Goal: Transaction & Acquisition: Purchase product/service

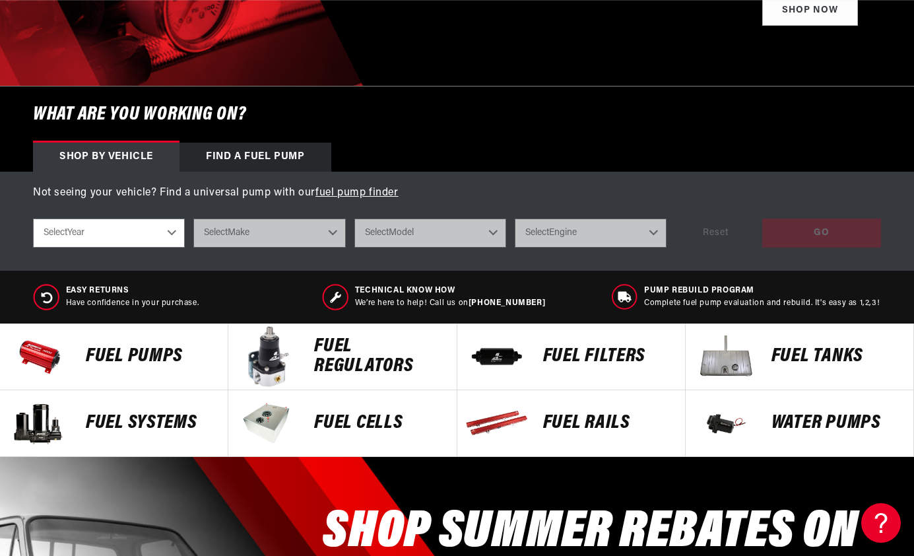
scroll to position [0, 795]
click at [140, 355] on p "Fuel Pumps" at bounding box center [150, 357] width 129 height 20
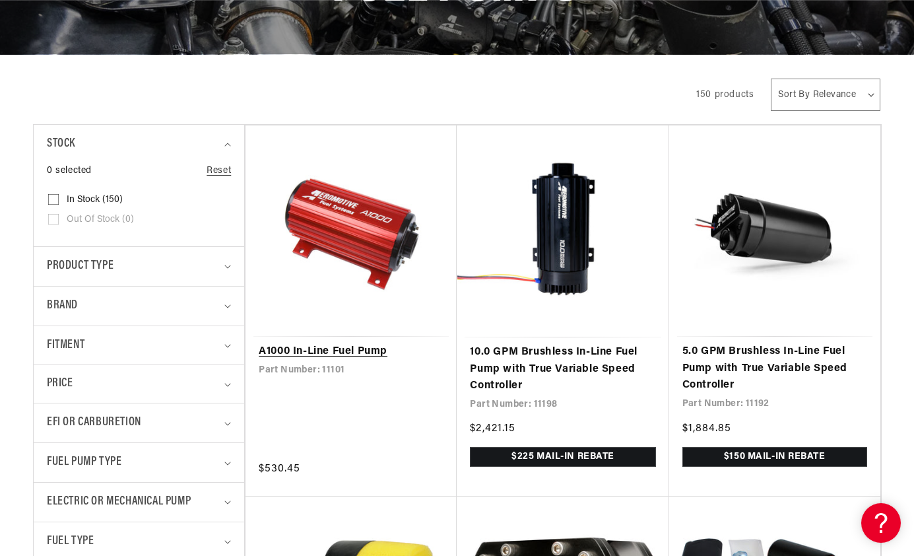
scroll to position [0, 2386]
click at [227, 265] on icon "Product type (0 selected)" at bounding box center [227, 267] width 7 height 4
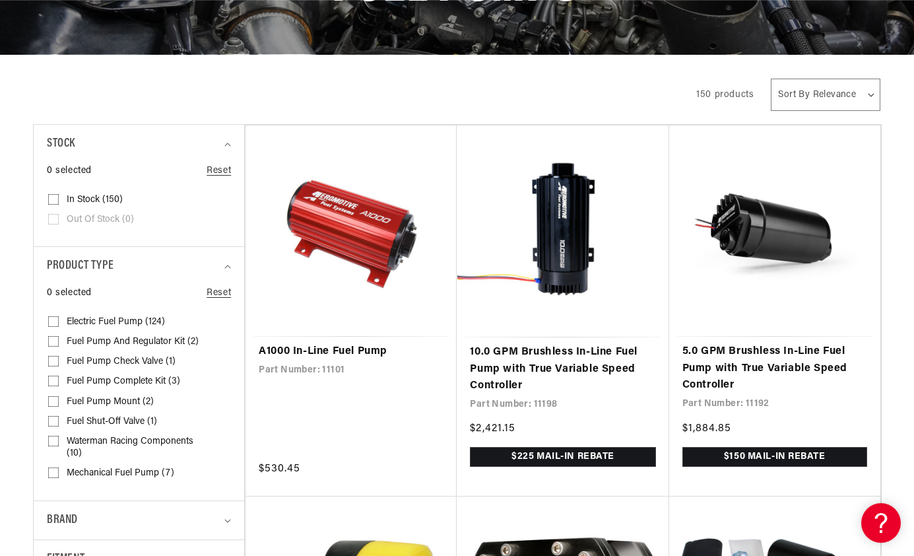
scroll to position [0, 795]
click at [54, 378] on input "Fuel Pump Complete Kit (3) Fuel Pump Complete Kit (3 products)" at bounding box center [53, 383] width 11 height 11
checkbox input "true"
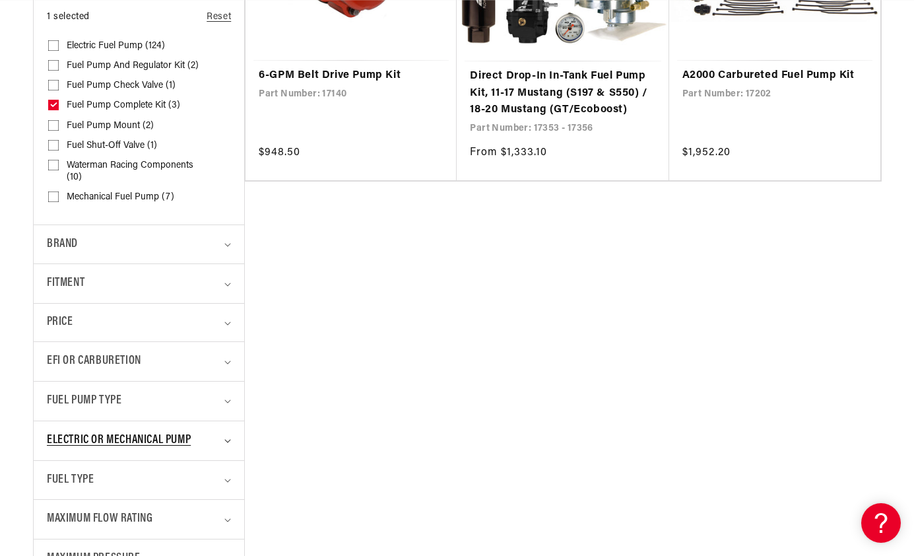
scroll to position [490, 0]
click at [228, 440] on icon "Electric or Mechanical Pump (0 selected)" at bounding box center [228, 441] width 6 height 3
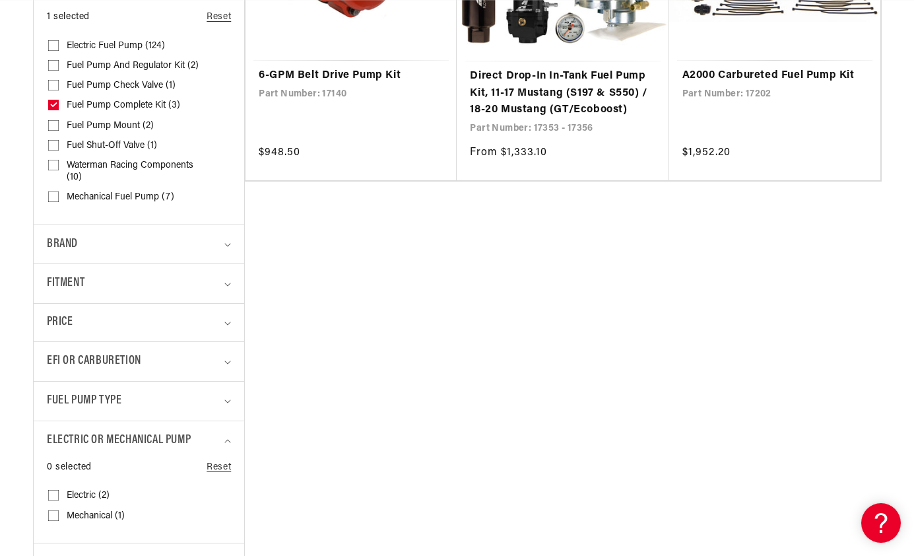
scroll to position [0, 1591]
click at [54, 492] on input "Electric (2) Electric (2 products)" at bounding box center [53, 497] width 11 height 11
checkbox input "true"
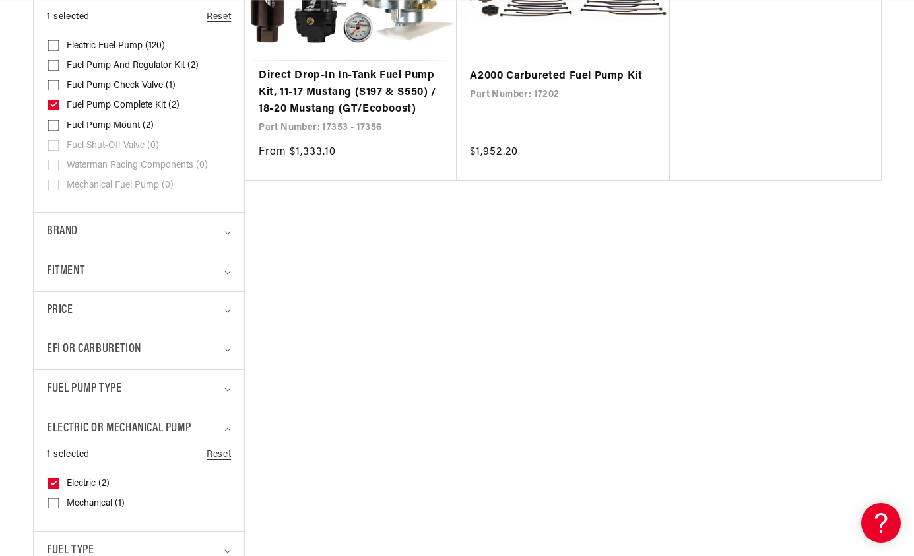
click at [55, 102] on icon at bounding box center [53, 104] width 7 height 5
click at [55, 102] on input "Fuel Pump Complete Kit (2) Fuel Pump Complete Kit (2 products)" at bounding box center [53, 107] width 11 height 11
checkbox input "false"
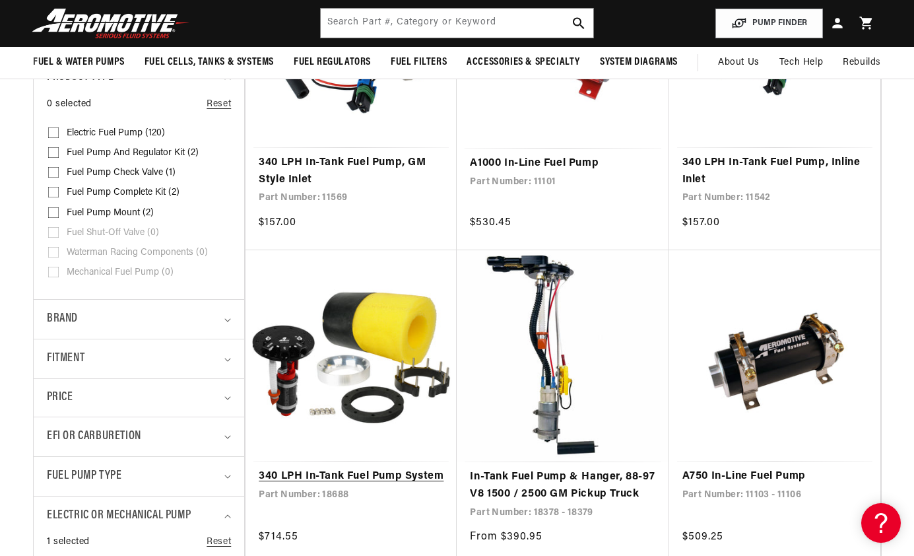
scroll to position [401, 0]
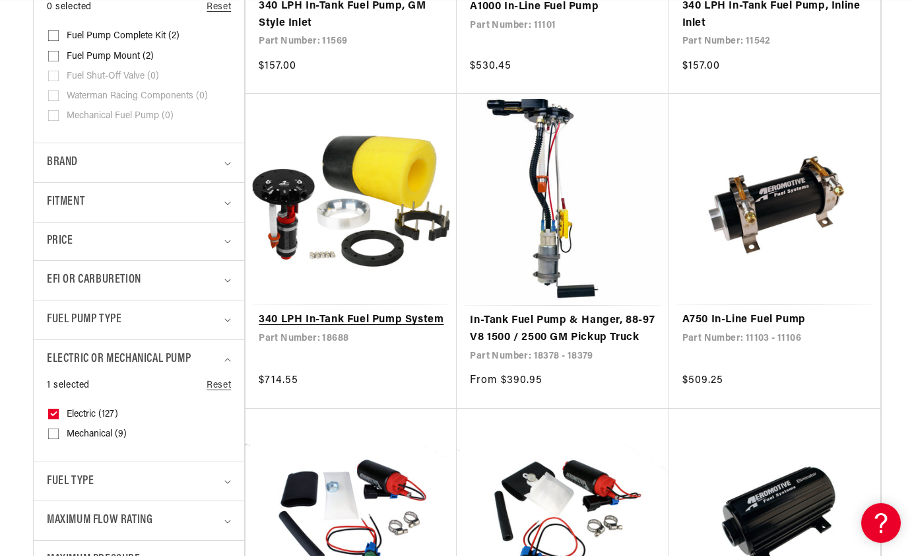
click at [329, 321] on link "340 LPH In-Tank Fuel Pump System" at bounding box center [351, 320] width 185 height 17
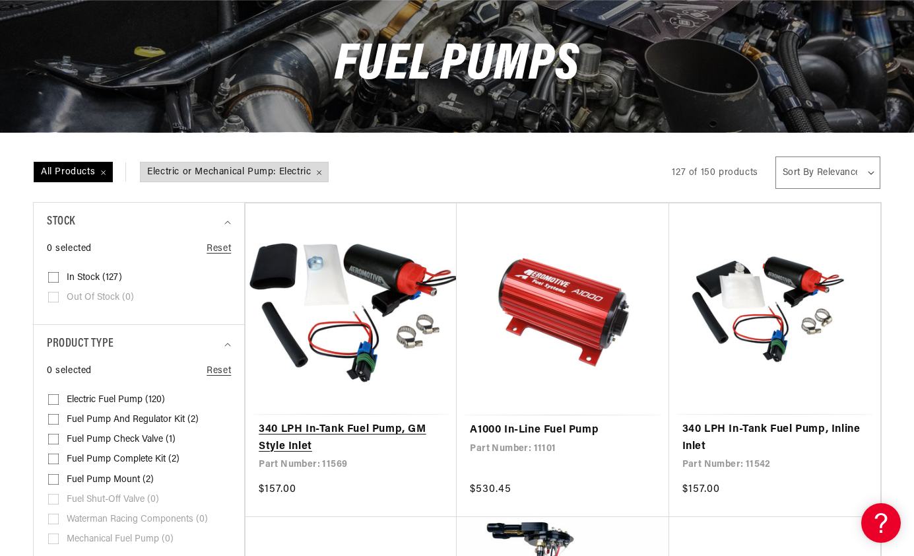
scroll to position [0, 1591]
click at [345, 430] on link "340 LPH In-Tank Fuel Pump, GM Style Inlet" at bounding box center [351, 438] width 185 height 34
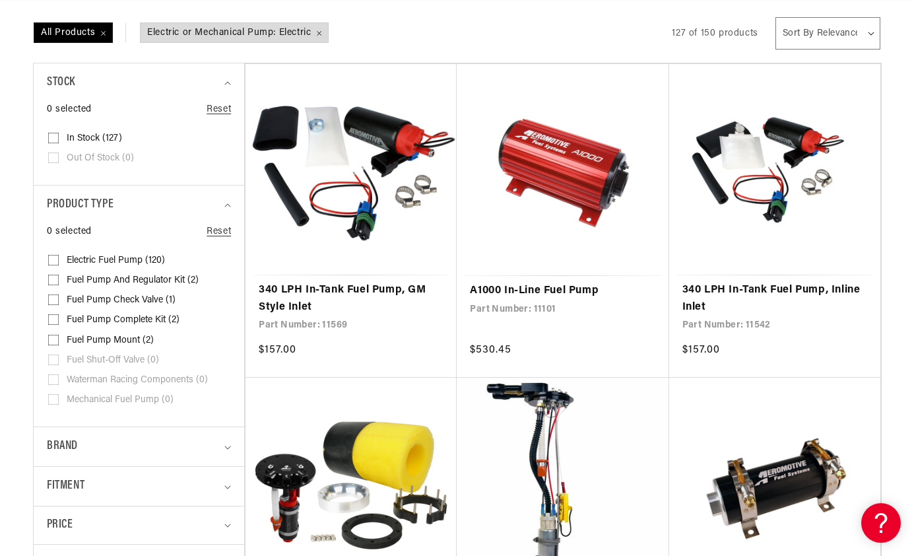
scroll to position [284, 0]
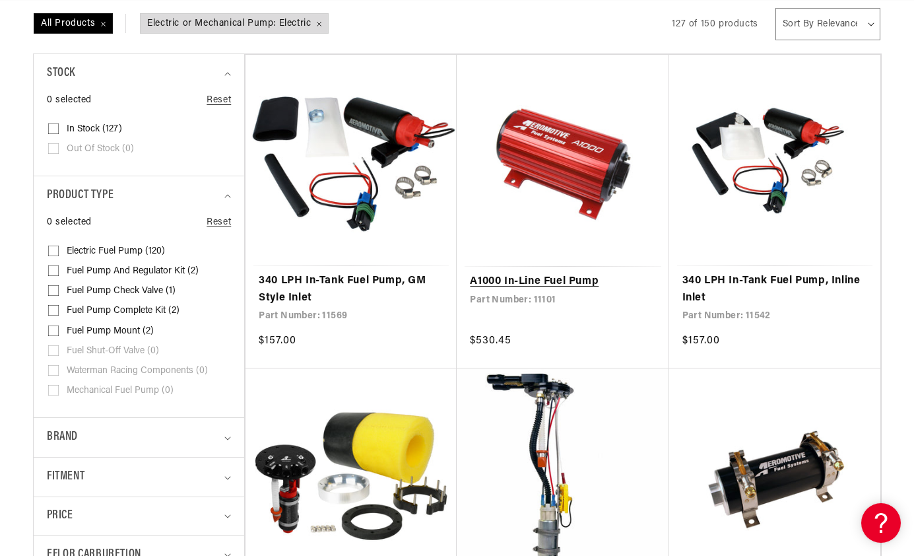
click at [556, 282] on link "A1000 In-Line Fuel Pump" at bounding box center [562, 281] width 185 height 17
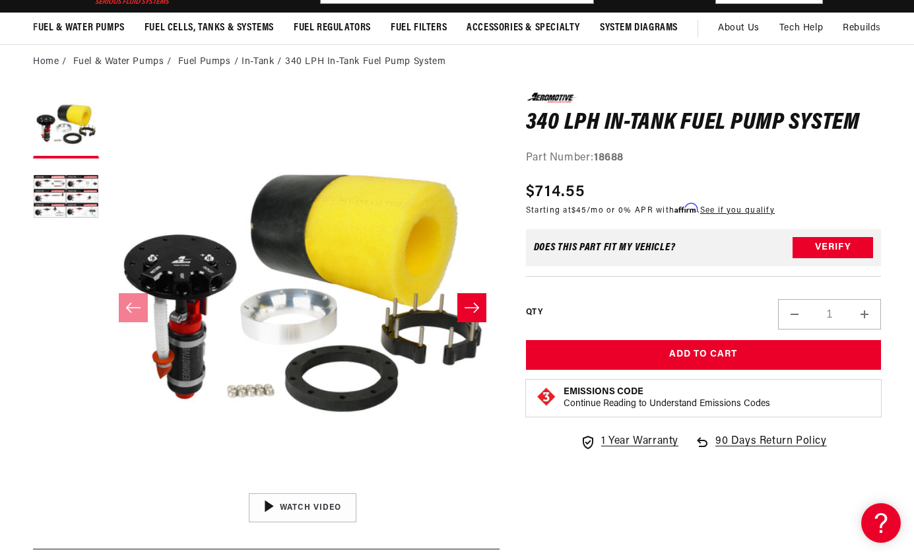
scroll to position [92, 0]
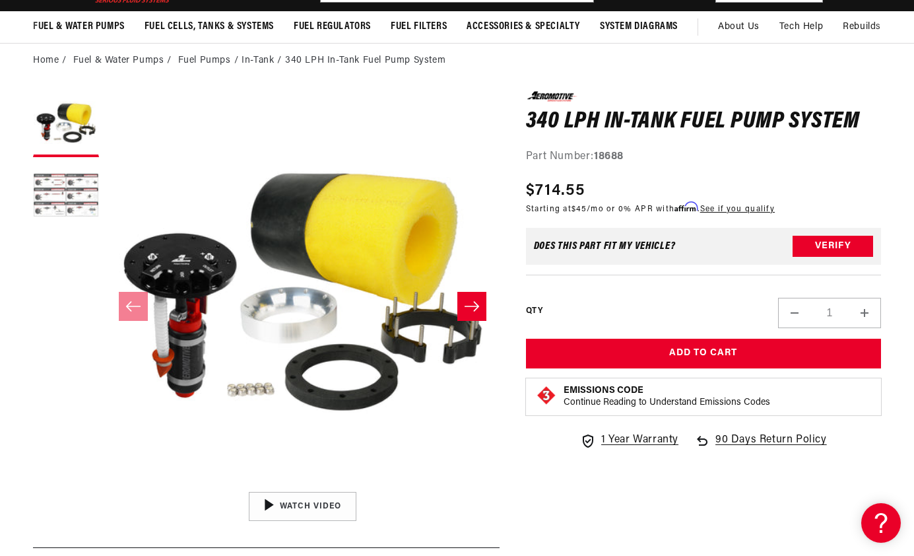
click at [73, 195] on button "Load image 2 in gallery view" at bounding box center [66, 197] width 66 height 66
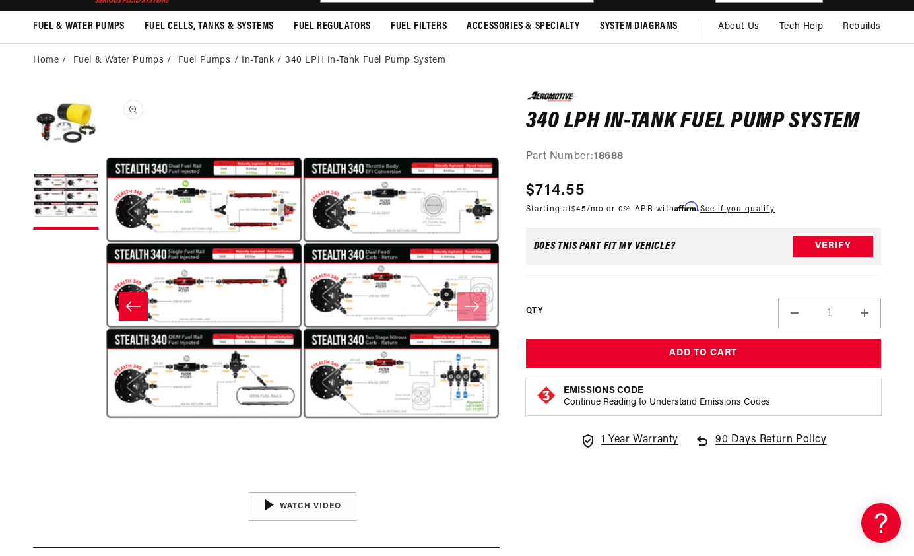
scroll to position [0, 0]
click at [106, 485] on button "Open media 2 in modal" at bounding box center [106, 485] width 0 height 0
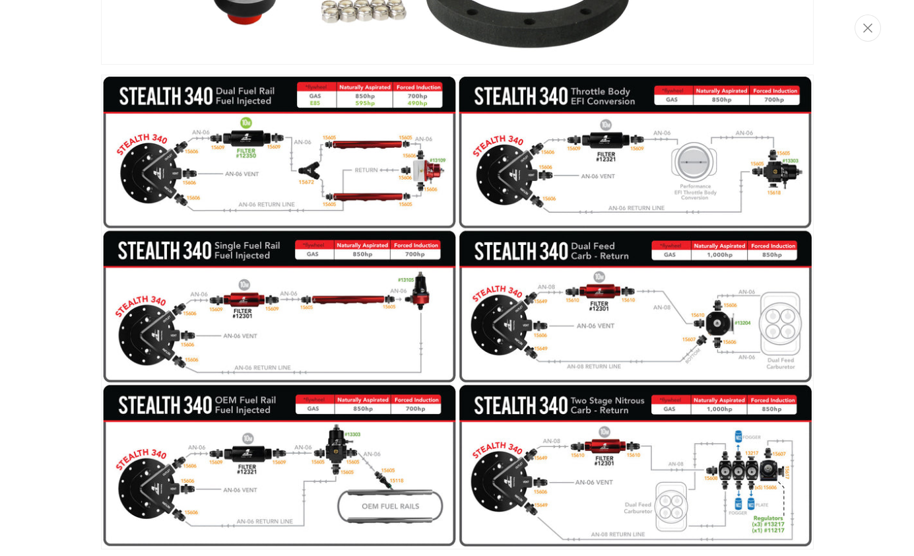
scroll to position [0, 1591]
click at [643, 330] on img "Media gallery" at bounding box center [457, 312] width 713 height 474
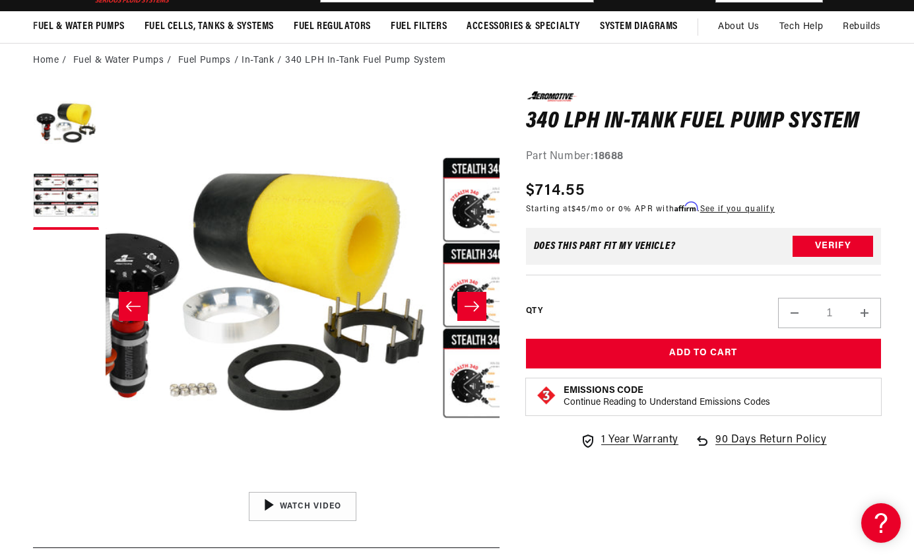
scroll to position [0, 0]
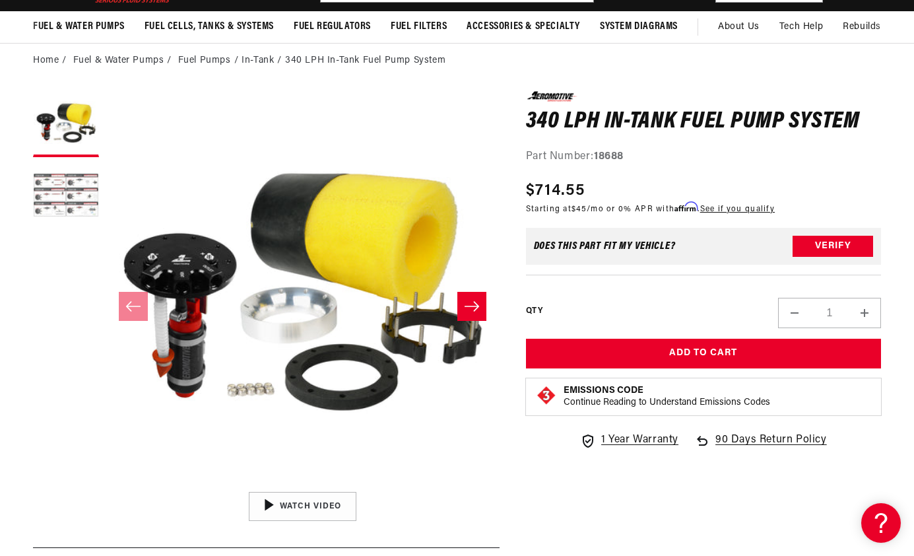
click at [61, 190] on button "Load image 2 in gallery view" at bounding box center [66, 197] width 66 height 66
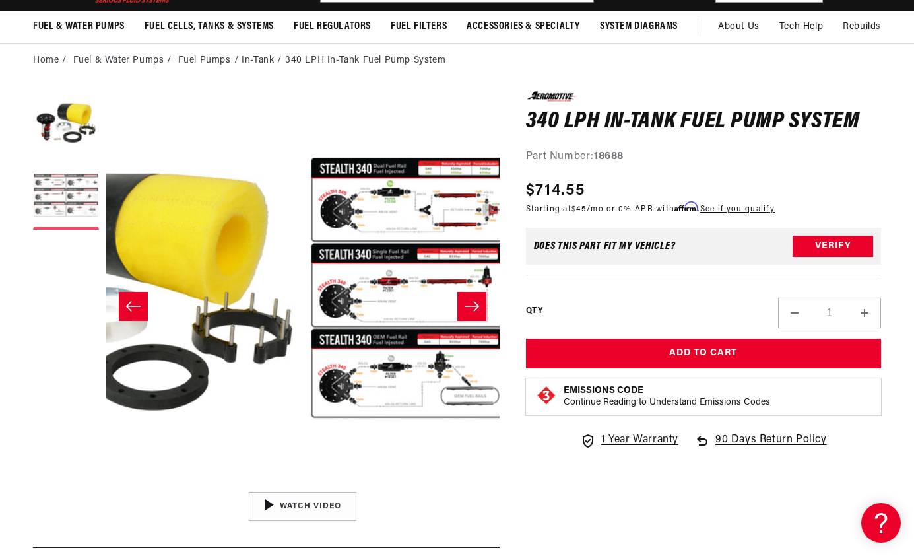
scroll to position [0, 394]
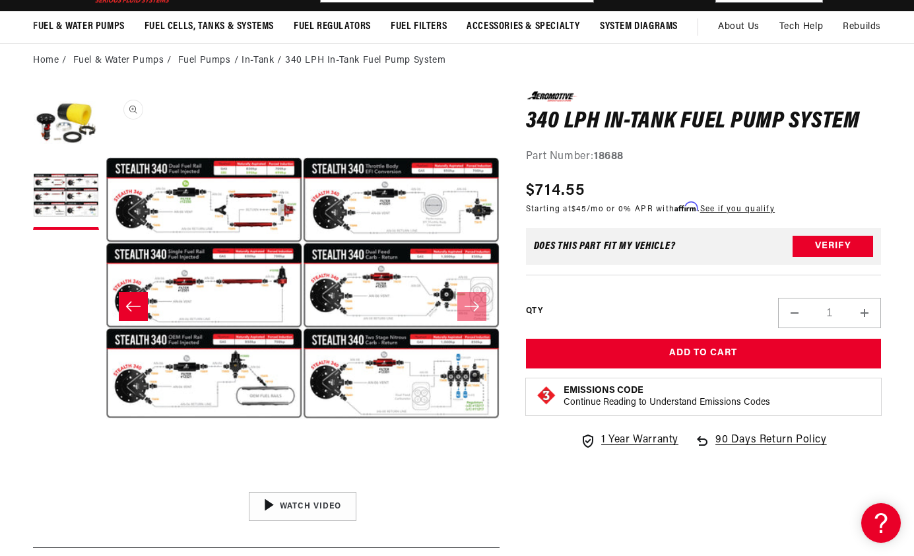
click at [106, 485] on button "Open media 2 in modal" at bounding box center [106, 485] width 0 height 0
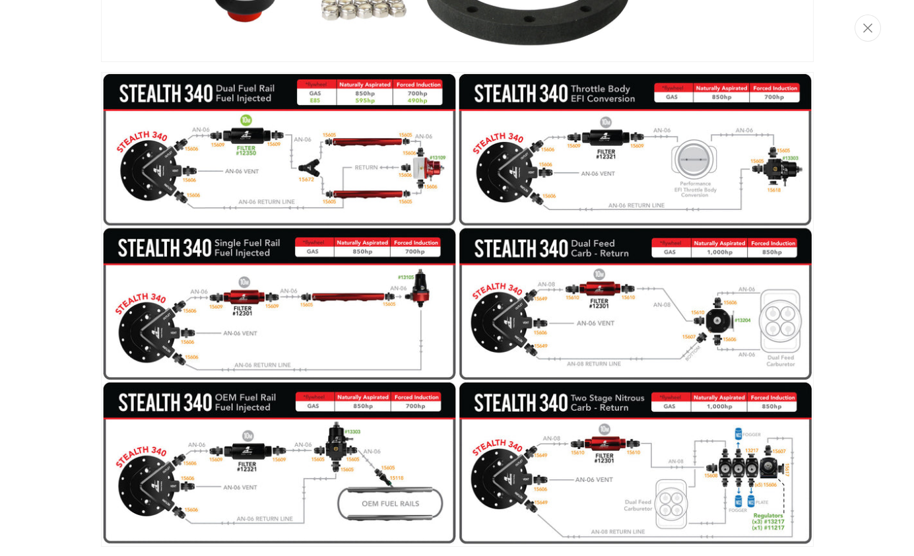
scroll to position [0, 0]
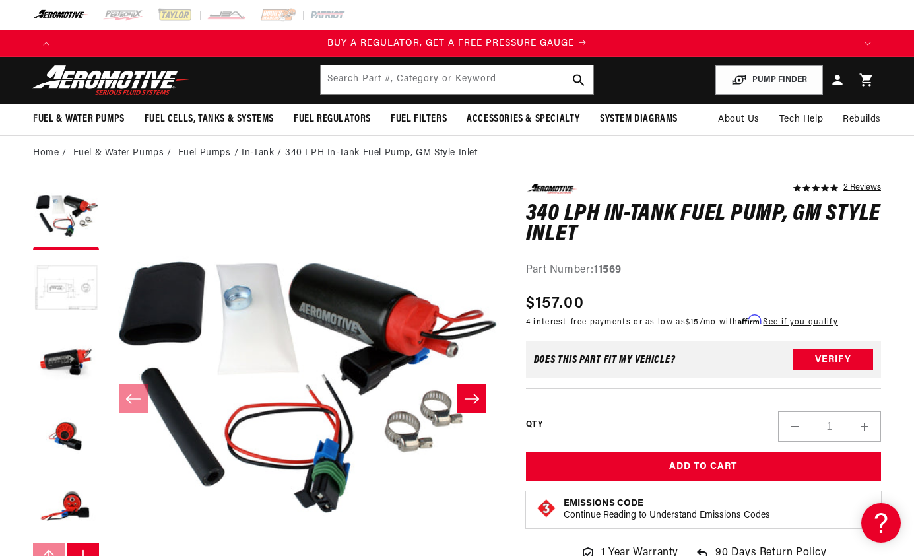
click at [75, 287] on button "Load image 2 in gallery view" at bounding box center [66, 289] width 66 height 66
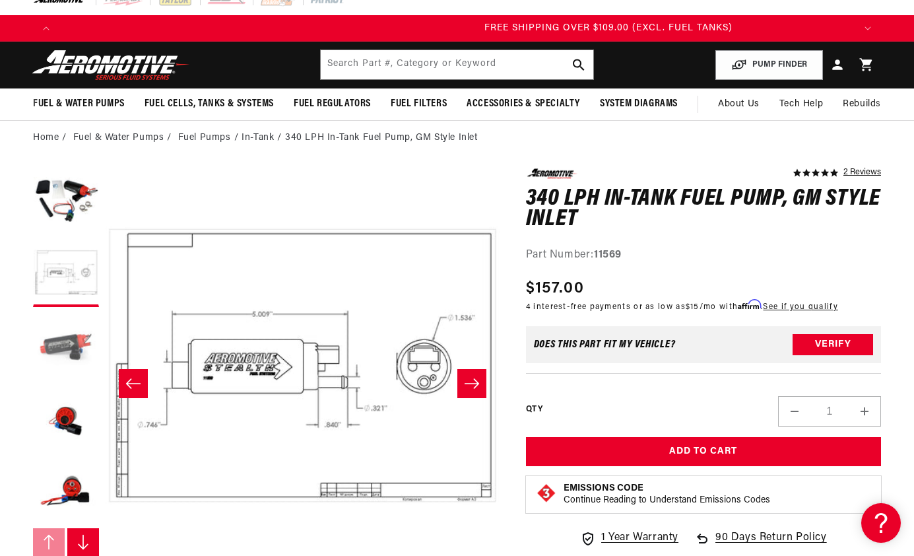
scroll to position [0, 2386]
click at [71, 345] on button "Load image 3 in gallery view" at bounding box center [66, 347] width 66 height 66
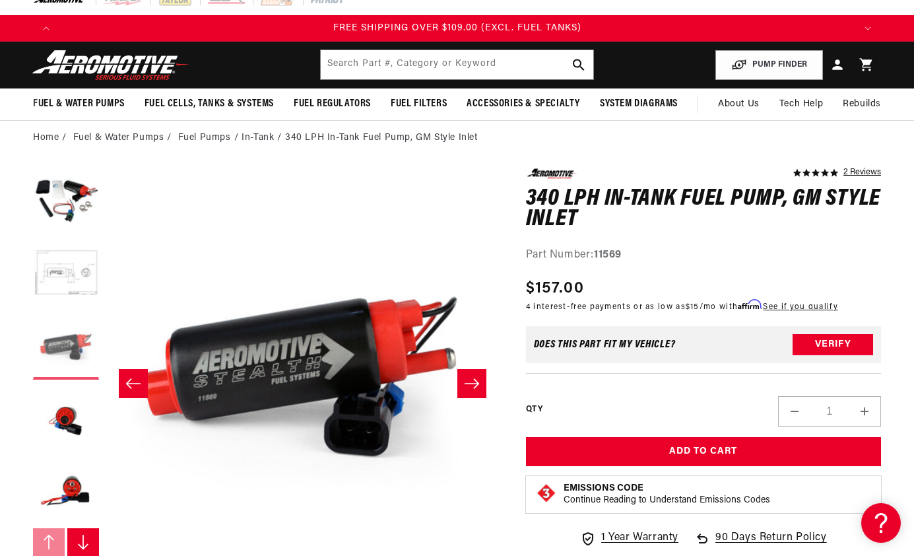
scroll to position [0, 0]
click at [71, 422] on button "Load image 4 in gallery view" at bounding box center [66, 419] width 66 height 66
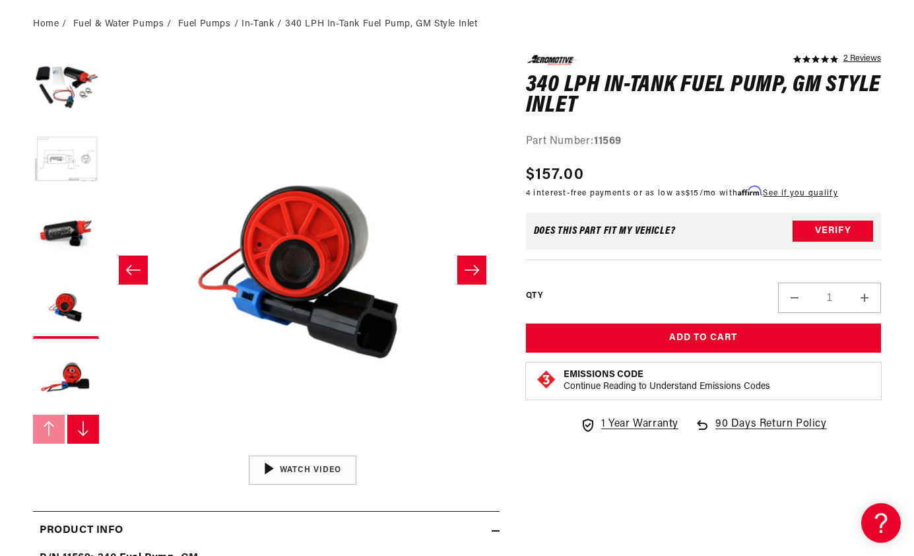
scroll to position [0, 1591]
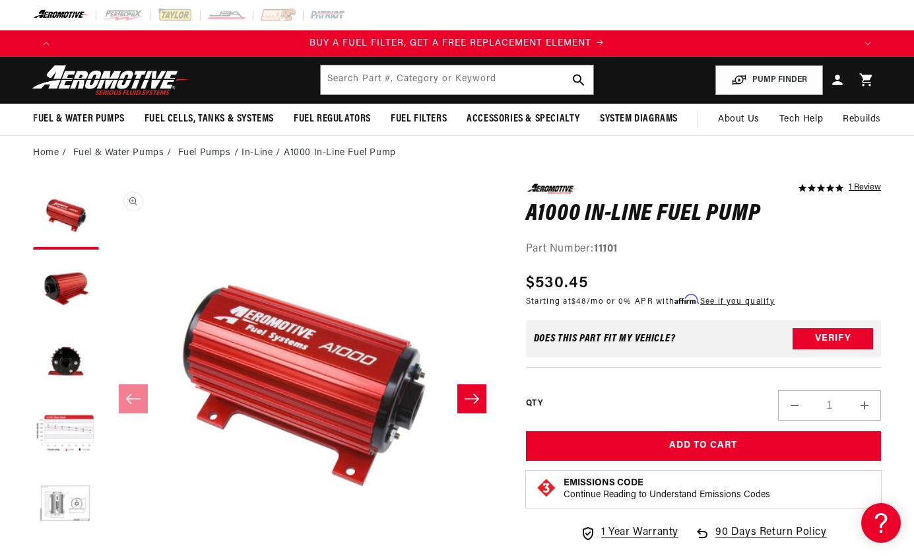
scroll to position [1, 0]
click at [67, 432] on button "Load image 4 in gallery view" at bounding box center [66, 434] width 66 height 66
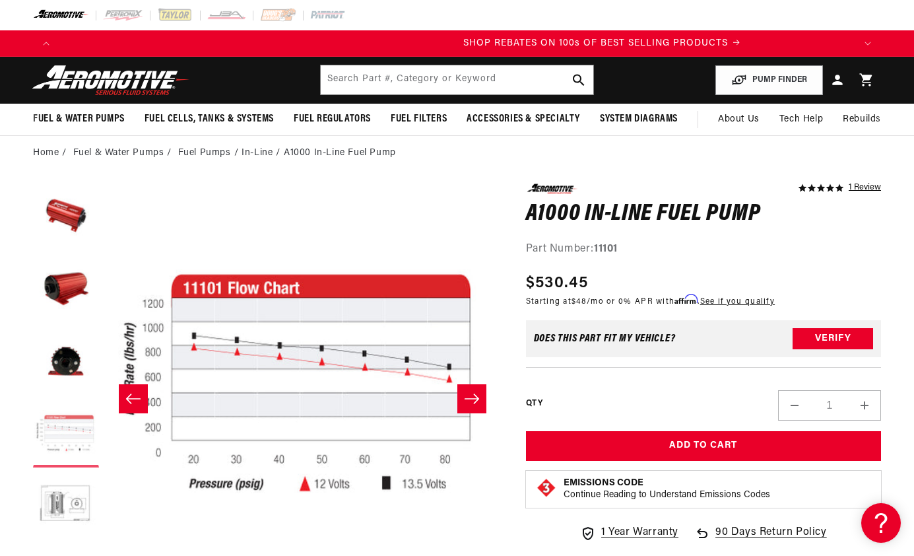
scroll to position [0, 1591]
click at [65, 503] on button "Load image 5 in gallery view" at bounding box center [66, 507] width 66 height 66
